Goal: Task Accomplishment & Management: Use online tool/utility

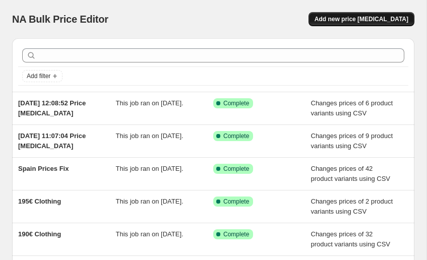
click at [377, 16] on span "Add new price [MEDICAL_DATA]" at bounding box center [362, 19] width 94 height 8
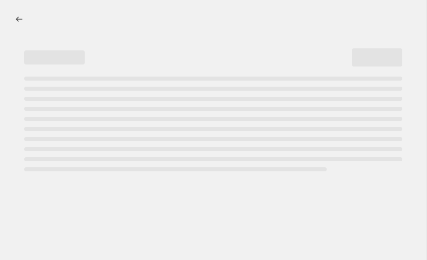
select select "percentage"
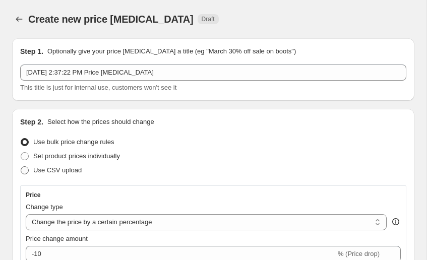
click at [51, 171] on span "Use CSV upload" at bounding box center [57, 171] width 48 height 8
click at [21, 167] on input "Use CSV upload" at bounding box center [21, 167] width 1 height 1
radio input "true"
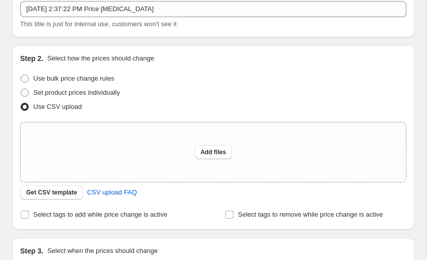
scroll to position [71, 0]
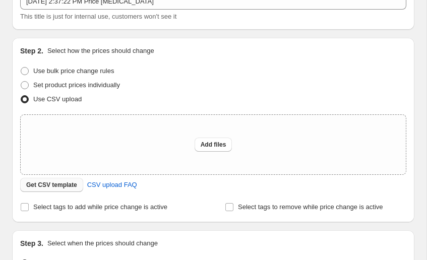
click at [71, 185] on span "Get CSV template" at bounding box center [51, 185] width 51 height 8
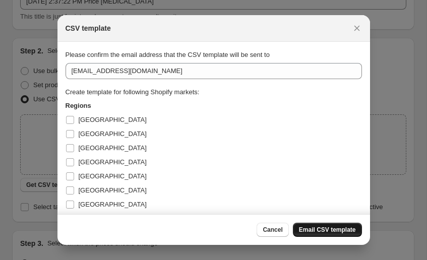
click at [327, 227] on span "Email CSV template" at bounding box center [327, 230] width 57 height 8
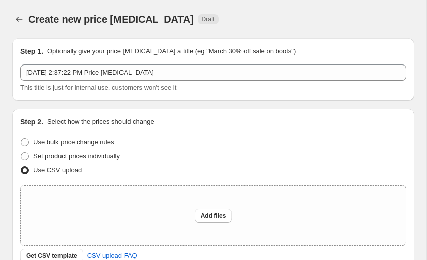
scroll to position [0, 0]
click at [16, 22] on icon "Price change jobs" at bounding box center [19, 19] width 10 height 10
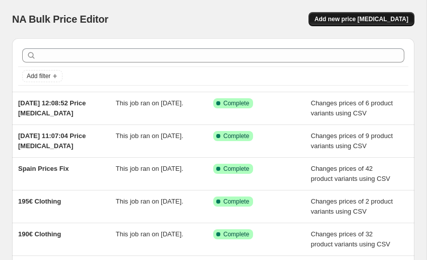
click at [333, 25] on button "Add new price [MEDICAL_DATA]" at bounding box center [362, 19] width 106 height 14
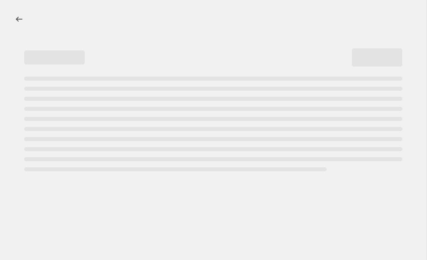
select select "percentage"
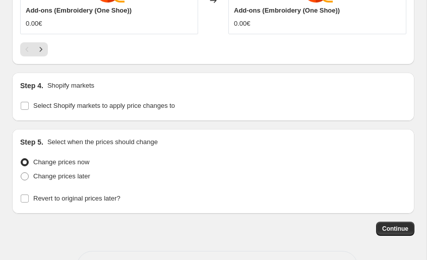
scroll to position [950, 0]
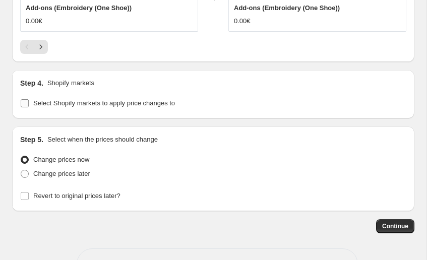
click at [64, 105] on span "Select Shopify markets to apply price changes to" at bounding box center [104, 103] width 142 height 8
click at [29, 105] on input "Select Shopify markets to apply price changes to" at bounding box center [25, 103] width 8 height 8
checkbox input "true"
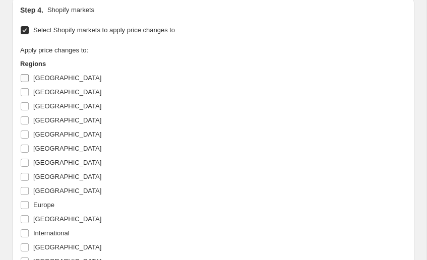
scroll to position [1028, 0]
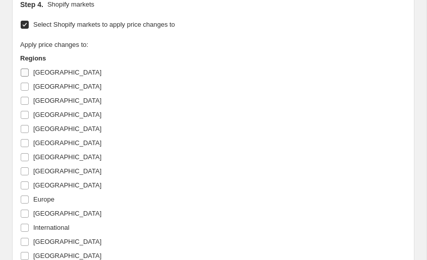
click at [52, 71] on span "[GEOGRAPHIC_DATA]" at bounding box center [67, 73] width 68 height 8
click at [29, 71] on input "[GEOGRAPHIC_DATA]" at bounding box center [25, 73] width 8 height 8
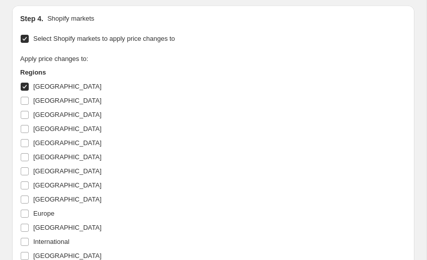
click at [45, 83] on span "[GEOGRAPHIC_DATA]" at bounding box center [67, 87] width 68 height 8
click at [29, 83] on input "[GEOGRAPHIC_DATA]" at bounding box center [25, 87] width 8 height 8
checkbox input "false"
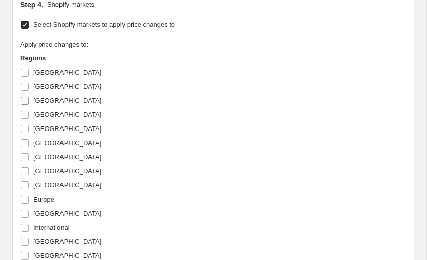
click at [41, 94] on label "[GEOGRAPHIC_DATA]" at bounding box center [60, 101] width 81 height 14
click at [29, 97] on input "[GEOGRAPHIC_DATA]" at bounding box center [25, 101] width 8 height 8
checkbox input "true"
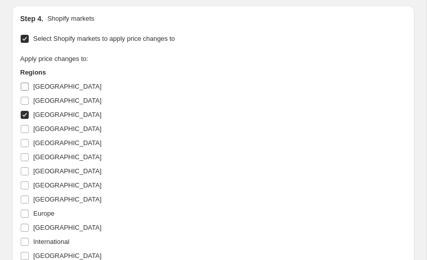
click at [41, 84] on span "[GEOGRAPHIC_DATA]" at bounding box center [67, 87] width 68 height 8
click at [29, 84] on input "[GEOGRAPHIC_DATA]" at bounding box center [25, 87] width 8 height 8
checkbox input "true"
click at [36, 103] on span "[GEOGRAPHIC_DATA]" at bounding box center [67, 101] width 68 height 8
click at [29, 103] on input "[GEOGRAPHIC_DATA]" at bounding box center [25, 101] width 8 height 8
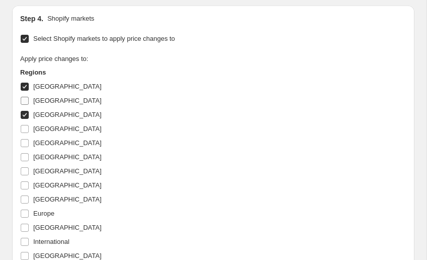
checkbox input "true"
click at [33, 123] on label "[GEOGRAPHIC_DATA]" at bounding box center [60, 129] width 81 height 14
click at [29, 125] on input "[GEOGRAPHIC_DATA]" at bounding box center [25, 129] width 8 height 8
checkbox input "true"
click at [31, 38] on label "Select Shopify markets to apply price changes to" at bounding box center [97, 39] width 155 height 14
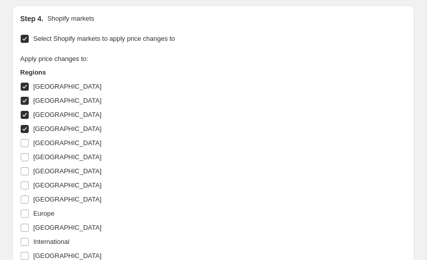
click at [29, 38] on input "Select Shopify markets to apply price changes to" at bounding box center [25, 39] width 8 height 8
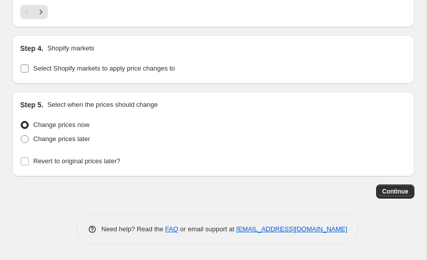
scroll to position [984, 0]
click at [116, 69] on span "Select Shopify markets to apply price changes to" at bounding box center [104, 69] width 142 height 8
click at [29, 69] on input "Select Shopify markets to apply price changes to" at bounding box center [25, 69] width 8 height 8
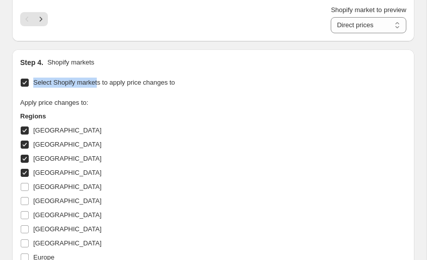
click at [101, 78] on span "Select Shopify markets to apply price changes to" at bounding box center [104, 83] width 142 height 10
click at [29, 79] on input "Select Shopify markets to apply price changes to" at bounding box center [25, 83] width 8 height 8
checkbox input "false"
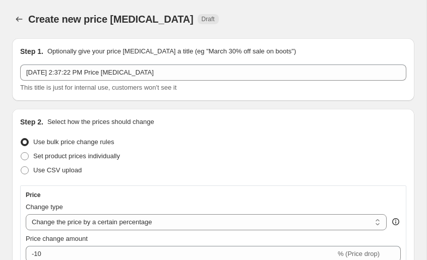
scroll to position [0, 0]
click at [56, 171] on span "Use CSV upload" at bounding box center [57, 171] width 48 height 8
click at [21, 167] on input "Use CSV upload" at bounding box center [21, 167] width 1 height 1
radio input "true"
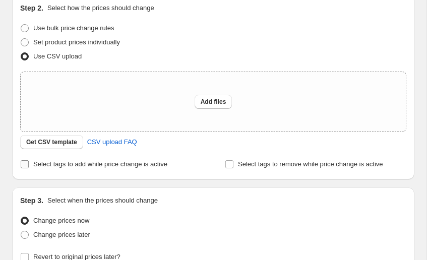
scroll to position [117, 0]
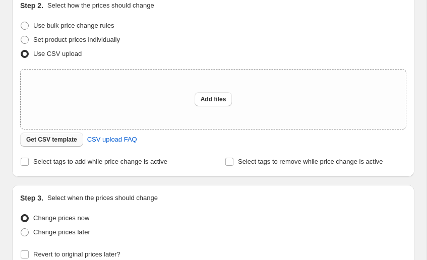
click at [50, 144] on button "Get CSV template" at bounding box center [51, 140] width 63 height 14
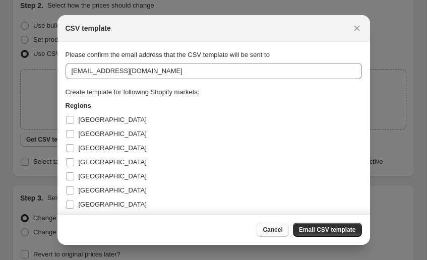
scroll to position [0, 0]
click at [270, 234] on span "Cancel" at bounding box center [273, 230] width 20 height 8
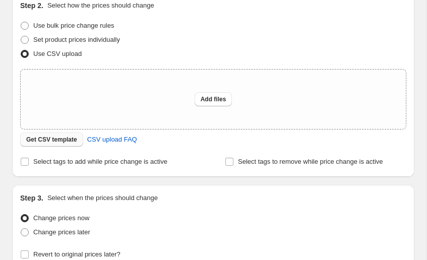
click at [57, 138] on span "Get CSV template" at bounding box center [51, 140] width 51 height 8
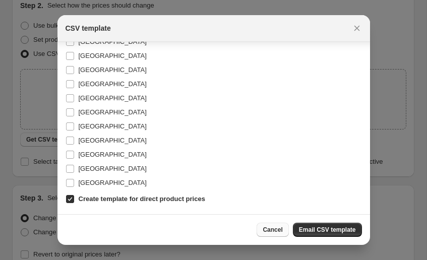
scroll to position [290, 0]
click at [271, 236] on button "Cancel" at bounding box center [273, 230] width 32 height 14
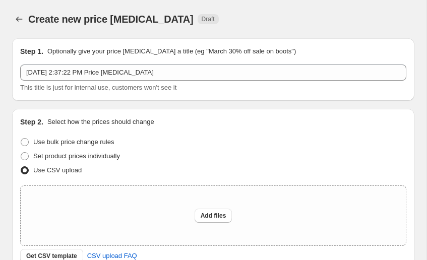
scroll to position [117, 0]
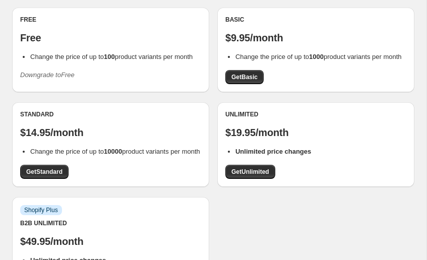
scroll to position [14, 0]
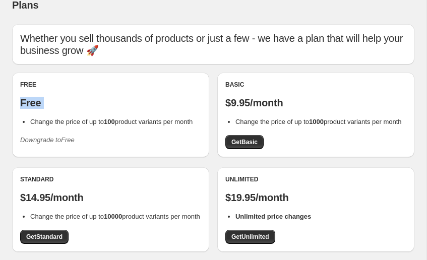
drag, startPoint x: 50, startPoint y: 112, endPoint x: 16, endPoint y: 103, distance: 35.4
click at [16, 103] on div "Free Free Change the price of up to 100 product variants per month Downgrade to…" at bounding box center [110, 115] width 197 height 85
